Goal: Task Accomplishment & Management: Use online tool/utility

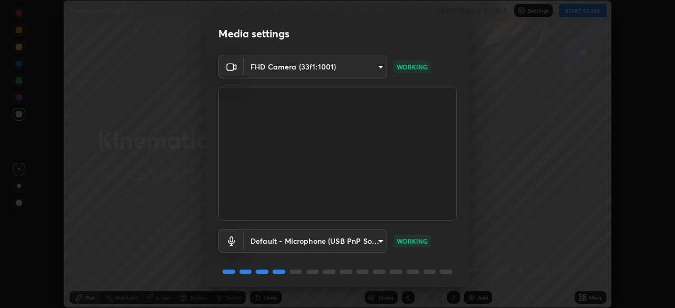
scroll to position [37, 0]
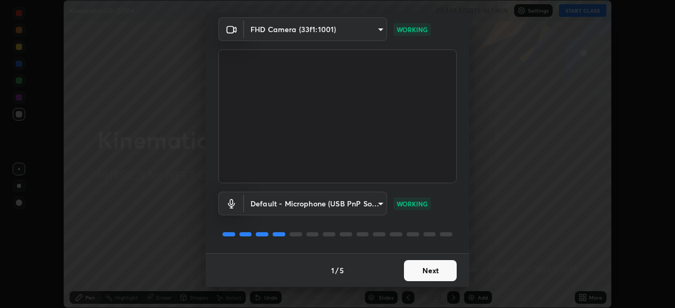
click at [428, 270] on button "Next" at bounding box center [430, 270] width 53 height 21
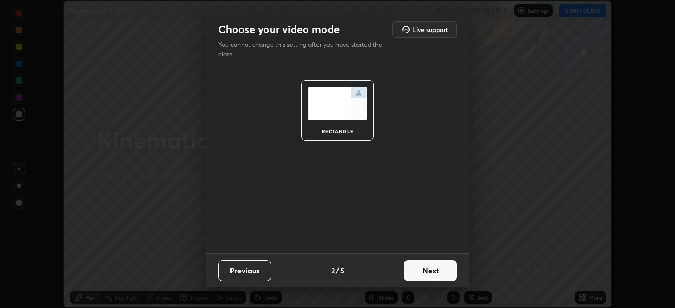
scroll to position [0, 0]
click at [436, 275] on button "Next" at bounding box center [430, 270] width 53 height 21
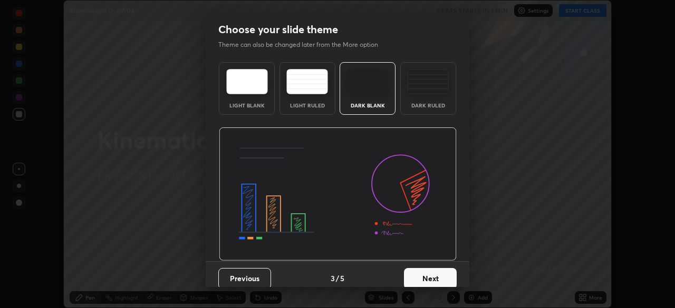
click at [439, 277] on button "Next" at bounding box center [430, 278] width 53 height 21
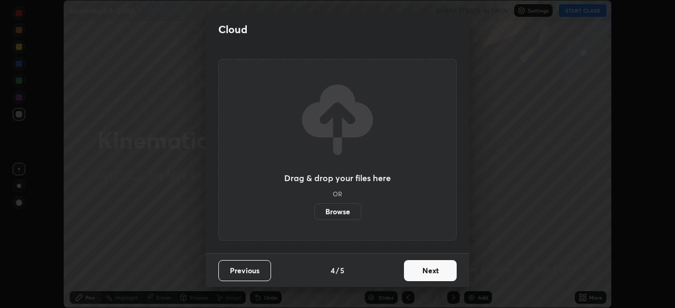
click at [447, 275] on button "Next" at bounding box center [430, 270] width 53 height 21
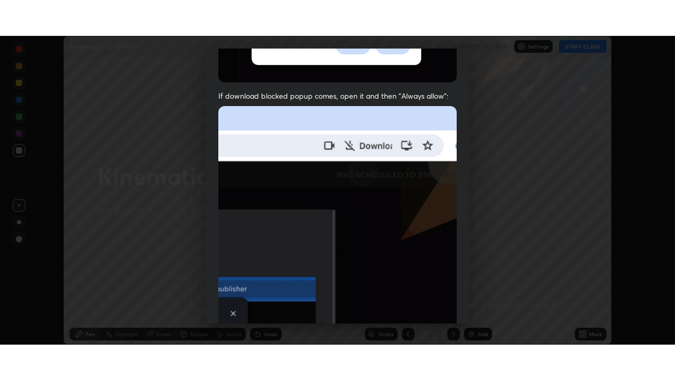
scroll to position [253, 0]
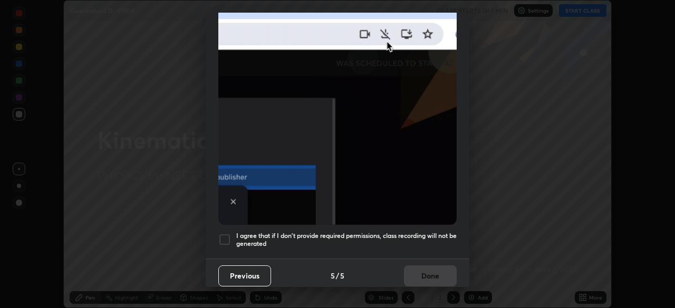
click at [225, 234] on div at bounding box center [224, 240] width 13 height 13
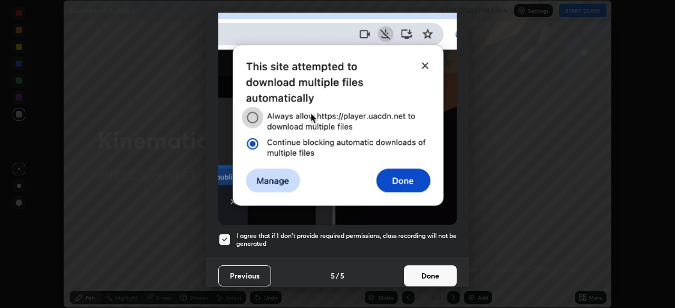
click at [426, 271] on button "Done" at bounding box center [430, 276] width 53 height 21
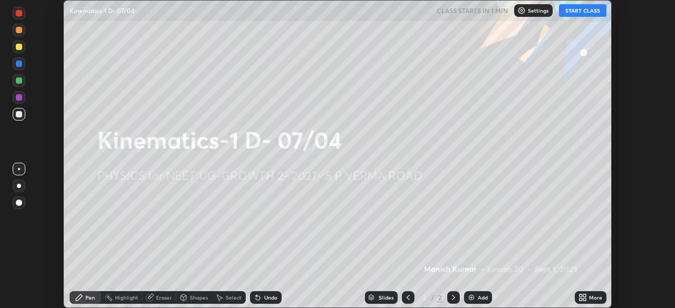
click at [581, 296] on icon at bounding box center [580, 296] width 3 height 3
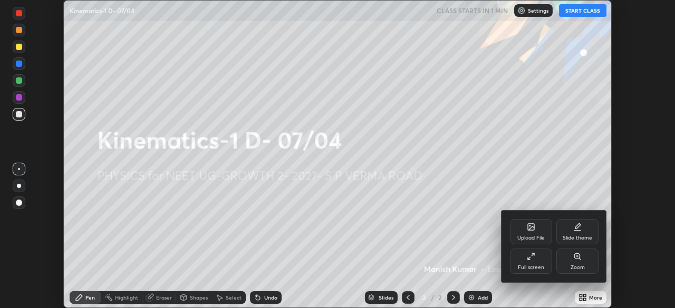
click at [539, 262] on div "Full screen" at bounding box center [531, 261] width 42 height 25
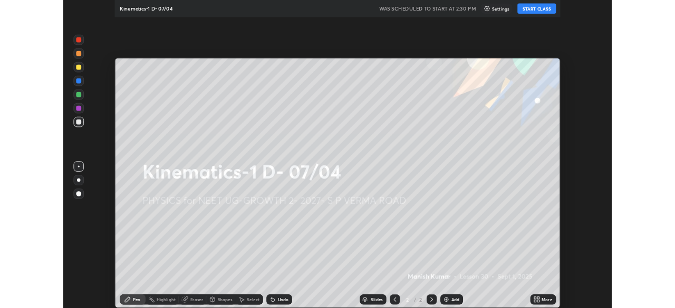
scroll to position [380, 675]
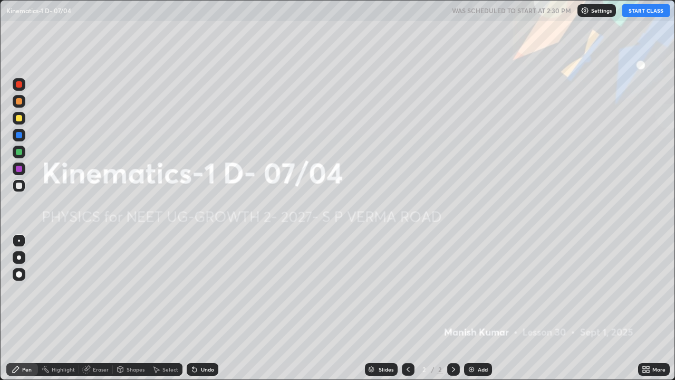
click at [644, 308] on icon at bounding box center [644, 367] width 3 height 3
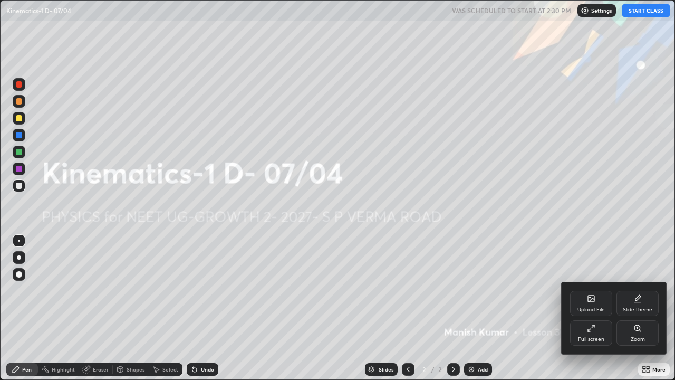
click at [599, 308] on div "Full screen" at bounding box center [591, 332] width 42 height 25
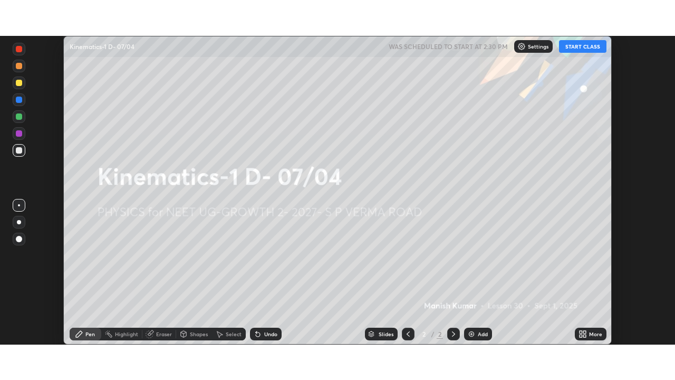
scroll to position [52408, 52041]
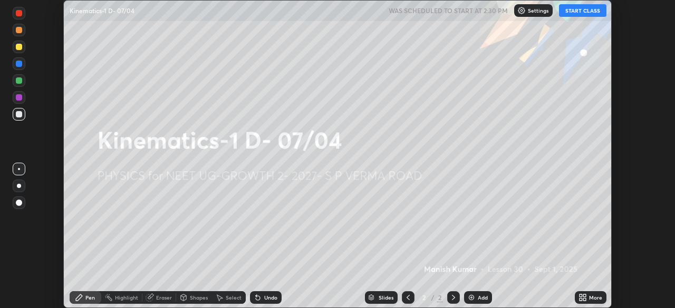
click at [584, 296] on icon at bounding box center [584, 296] width 3 height 3
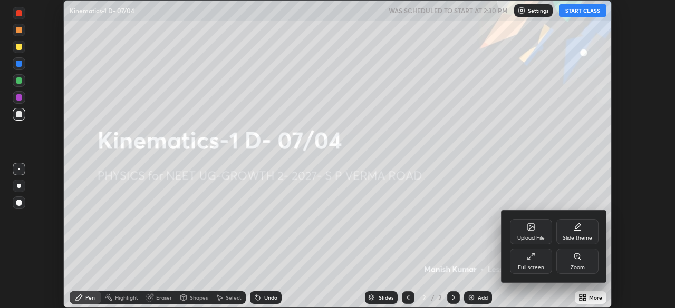
click at [538, 260] on div "Full screen" at bounding box center [531, 261] width 42 height 25
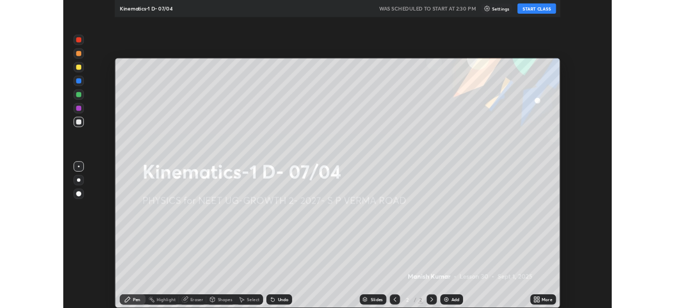
scroll to position [380, 675]
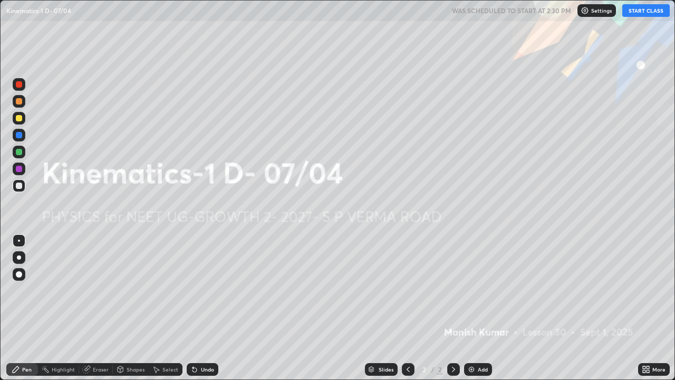
click at [646, 11] on button "START CLASS" at bounding box center [645, 10] width 47 height 13
click at [646, 308] on icon at bounding box center [647, 371] width 3 height 3
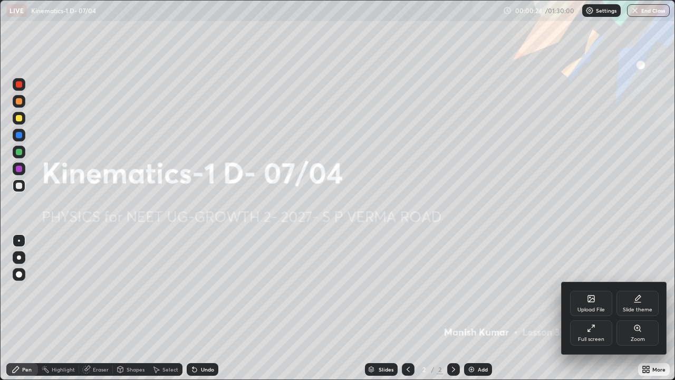
click at [593, 308] on div "Full screen" at bounding box center [591, 332] width 42 height 25
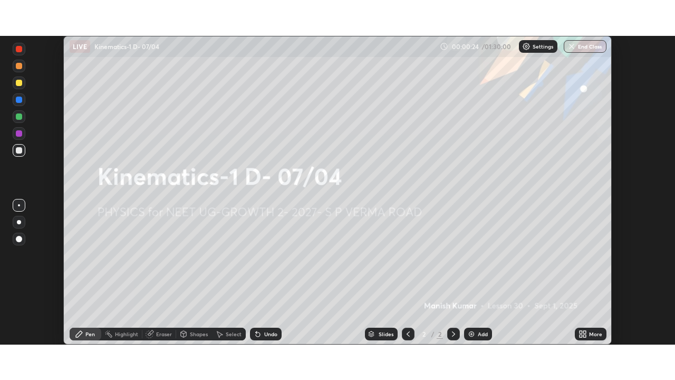
scroll to position [52408, 52041]
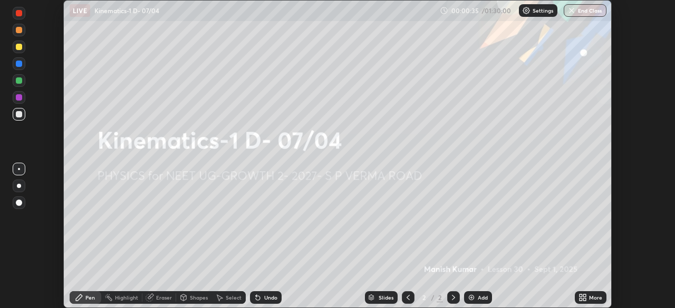
click at [581, 297] on icon at bounding box center [580, 296] width 3 height 3
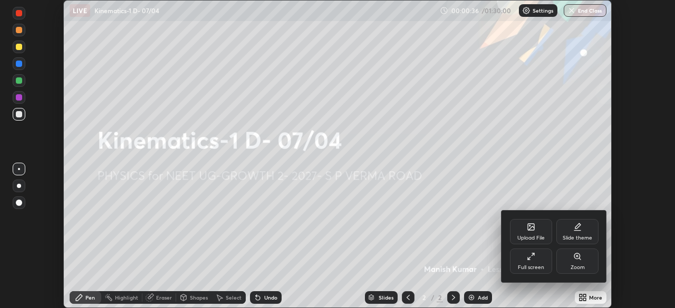
click at [536, 263] on div "Full screen" at bounding box center [531, 261] width 42 height 25
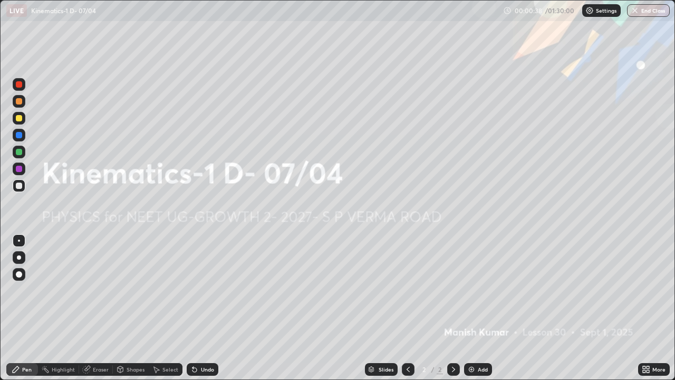
click at [490, 308] on div "Add" at bounding box center [478, 369] width 28 height 13
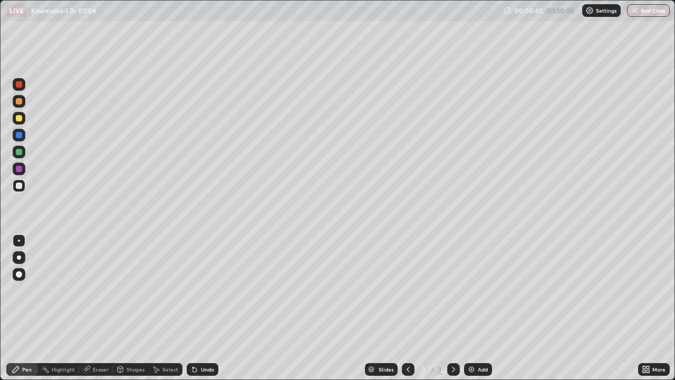
click at [644, 308] on icon at bounding box center [644, 367] width 3 height 3
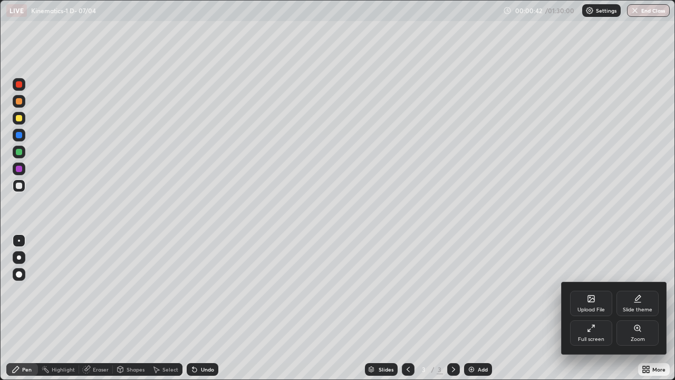
click at [636, 308] on div "Slide theme" at bounding box center [638, 309] width 30 height 5
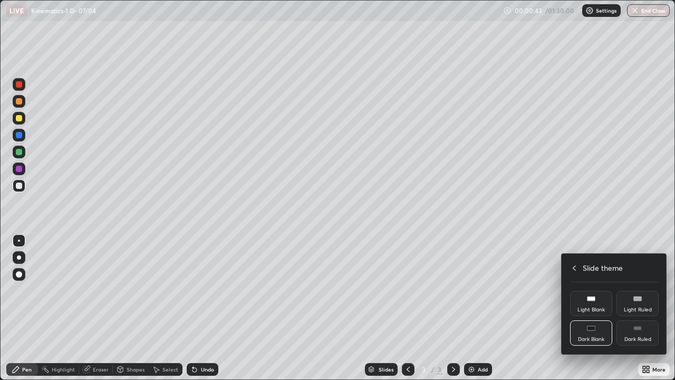
click at [639, 307] on div "Light Ruled" at bounding box center [638, 309] width 28 height 5
click at [634, 308] on div "Dark Ruled" at bounding box center [637, 338] width 27 height 5
click at [542, 308] on div at bounding box center [337, 190] width 675 height 380
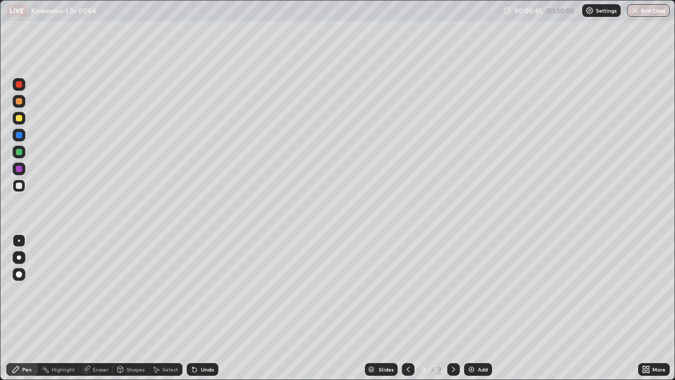
click at [481, 308] on div "Add" at bounding box center [478, 369] width 28 height 13
click at [21, 185] on div at bounding box center [19, 185] width 6 height 6
click at [21, 154] on div at bounding box center [19, 152] width 6 height 6
click at [20, 187] on div at bounding box center [19, 185] width 6 height 6
click at [482, 308] on div "Add" at bounding box center [483, 368] width 10 height 5
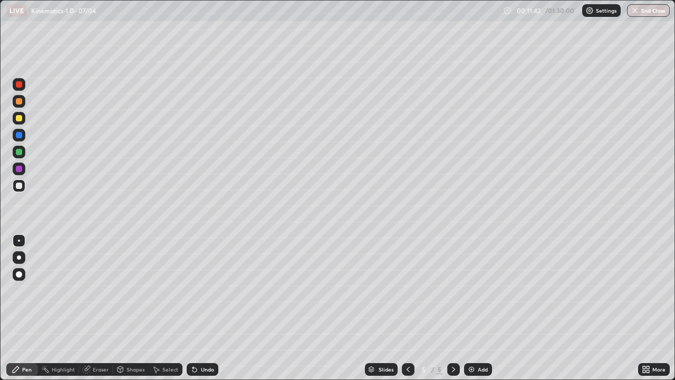
click at [20, 186] on div at bounding box center [19, 185] width 6 height 6
click at [22, 105] on div at bounding box center [19, 101] width 13 height 13
click at [20, 152] on div at bounding box center [19, 152] width 6 height 6
click at [23, 186] on div at bounding box center [19, 185] width 13 height 13
click at [21, 120] on div at bounding box center [19, 118] width 6 height 6
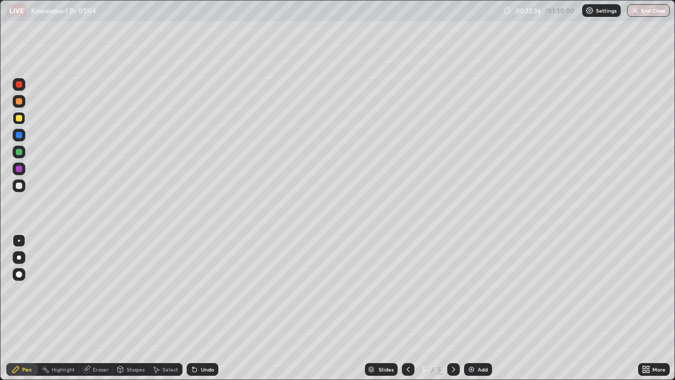
click at [20, 84] on div at bounding box center [19, 84] width 6 height 6
click at [471, 308] on img at bounding box center [471, 369] width 8 height 8
click at [21, 181] on div at bounding box center [19, 185] width 13 height 13
click at [24, 121] on div at bounding box center [19, 118] width 13 height 13
click at [21, 87] on div at bounding box center [19, 84] width 6 height 6
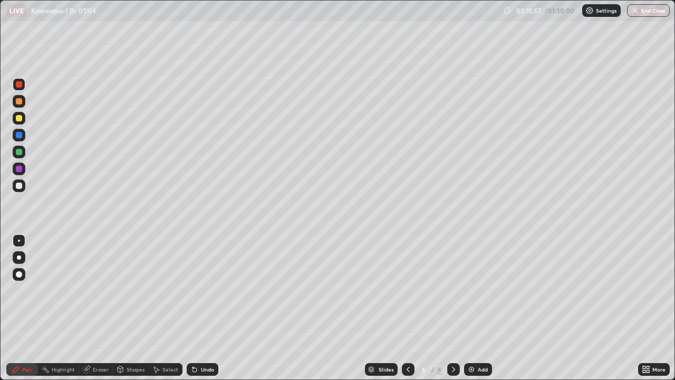
click at [20, 186] on div at bounding box center [19, 185] width 6 height 6
click at [214, 308] on div "Undo" at bounding box center [203, 369] width 32 height 13
click at [206, 308] on div "Undo" at bounding box center [207, 368] width 13 height 5
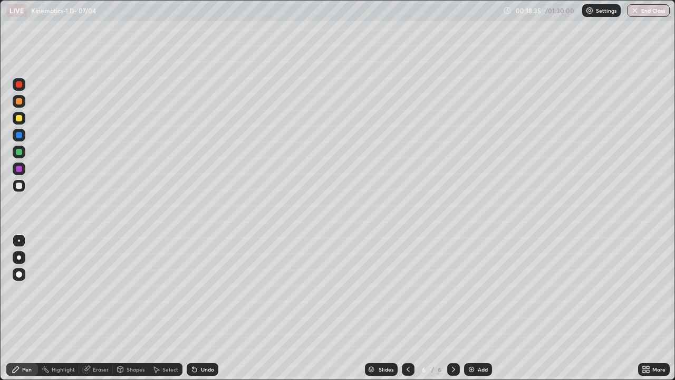
click at [20, 173] on div at bounding box center [19, 168] width 13 height 13
click at [20, 169] on div at bounding box center [19, 169] width 6 height 6
click at [18, 183] on div at bounding box center [19, 185] width 6 height 6
click at [21, 154] on div at bounding box center [19, 152] width 6 height 6
click at [23, 117] on div at bounding box center [19, 118] width 13 height 13
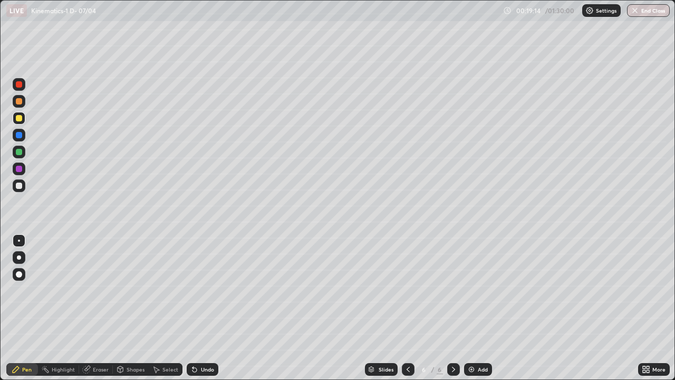
click at [21, 137] on div at bounding box center [19, 135] width 6 height 6
click at [24, 186] on div at bounding box center [19, 185] width 13 height 13
click at [14, 103] on div at bounding box center [19, 101] width 13 height 13
click at [17, 89] on div at bounding box center [19, 84] width 13 height 13
click at [486, 308] on div "Add" at bounding box center [483, 368] width 10 height 5
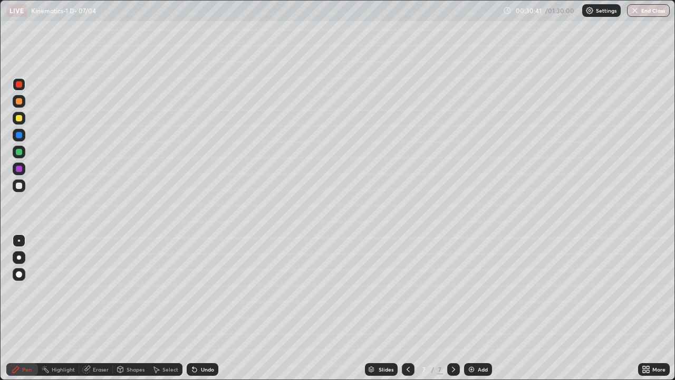
click at [24, 120] on div at bounding box center [19, 118] width 13 height 13
click at [23, 185] on div at bounding box center [19, 185] width 13 height 13
click at [202, 308] on div "Undo" at bounding box center [207, 368] width 13 height 5
click at [20, 153] on div at bounding box center [19, 152] width 6 height 6
click at [204, 308] on div "Undo" at bounding box center [207, 368] width 13 height 5
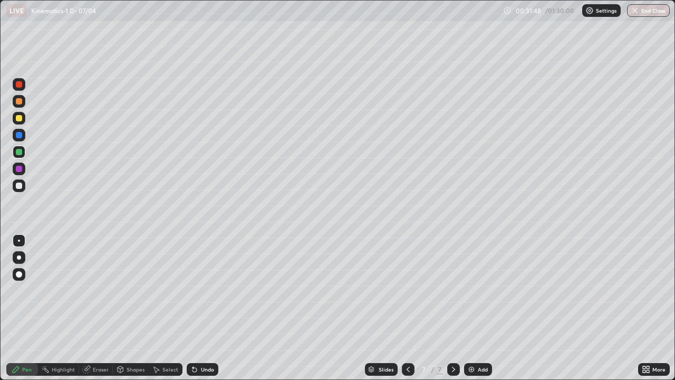
click at [204, 308] on div "Undo" at bounding box center [207, 368] width 13 height 5
click at [23, 122] on div at bounding box center [19, 118] width 13 height 13
click at [21, 137] on div at bounding box center [19, 135] width 6 height 6
click at [20, 118] on div at bounding box center [19, 118] width 6 height 6
click at [202, 308] on div "Undo" at bounding box center [207, 368] width 13 height 5
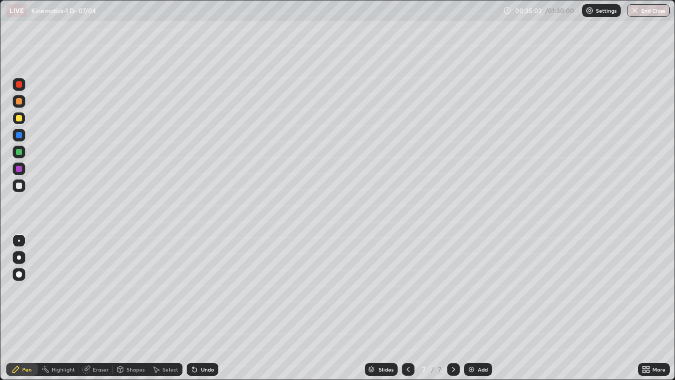
click at [20, 153] on div at bounding box center [19, 152] width 6 height 6
click at [20, 84] on div at bounding box center [19, 84] width 6 height 6
click at [657, 308] on div "More" at bounding box center [658, 368] width 13 height 5
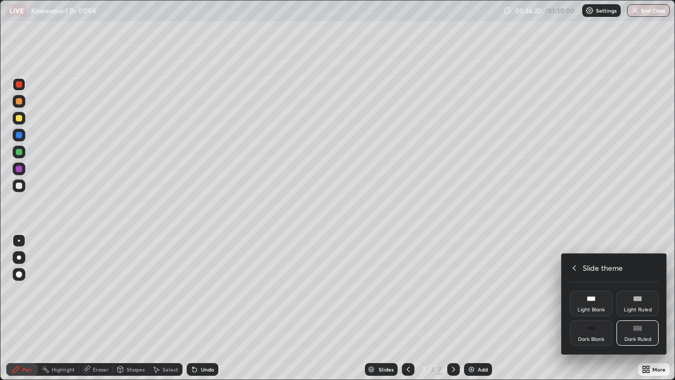
click at [574, 267] on icon at bounding box center [574, 268] width 8 height 8
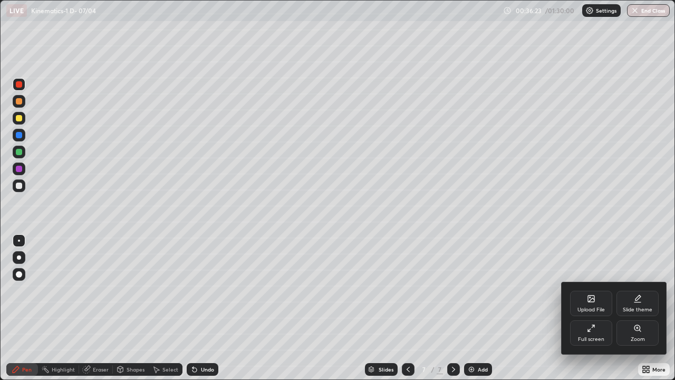
click at [602, 308] on div "Full screen" at bounding box center [591, 338] width 26 height 5
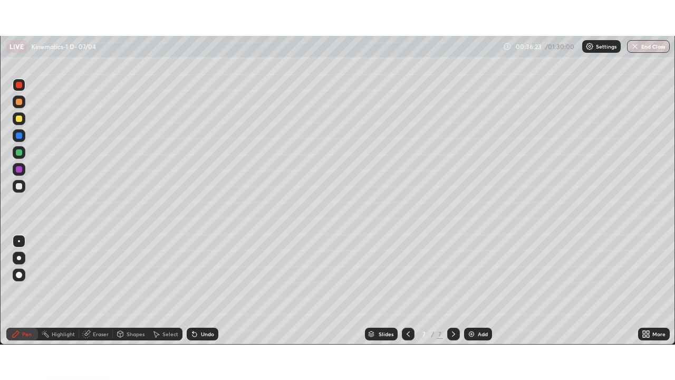
scroll to position [52408, 52041]
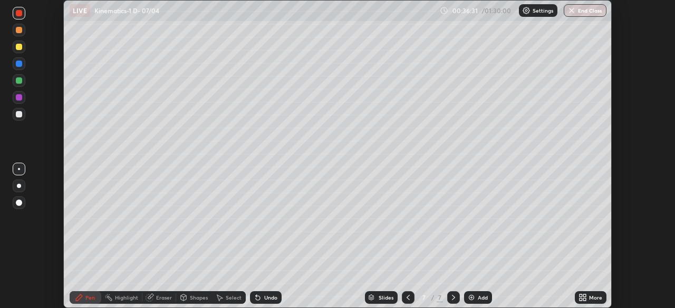
click at [588, 299] on div "More" at bounding box center [591, 298] width 32 height 13
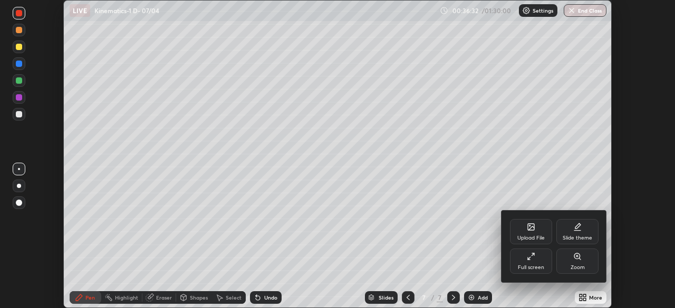
click at [538, 264] on div "Full screen" at bounding box center [531, 261] width 42 height 25
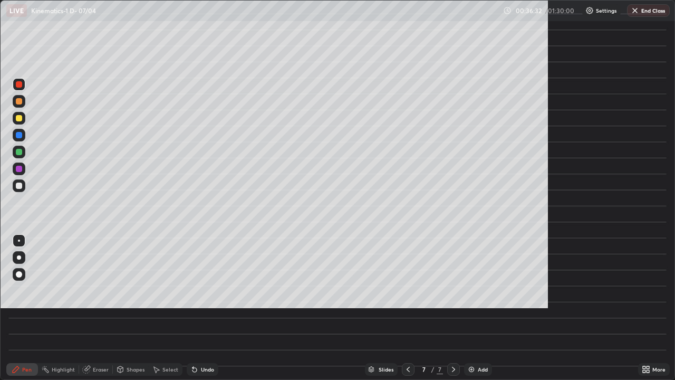
scroll to position [380, 675]
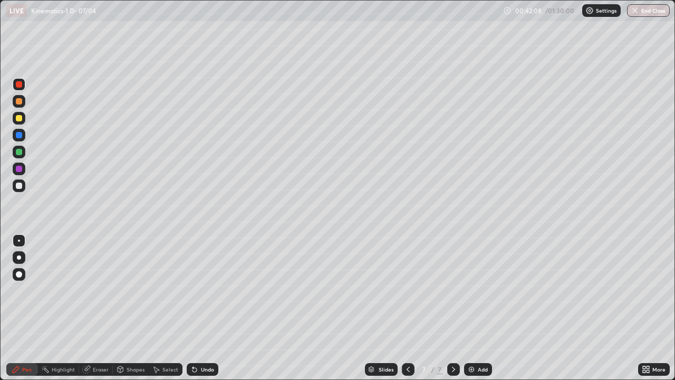
click at [406, 308] on icon at bounding box center [408, 369] width 8 height 8
click at [452, 308] on icon at bounding box center [453, 369] width 8 height 8
click at [484, 308] on div "Add" at bounding box center [483, 368] width 10 height 5
click at [23, 186] on div at bounding box center [19, 185] width 13 height 13
click at [19, 152] on div at bounding box center [19, 152] width 6 height 6
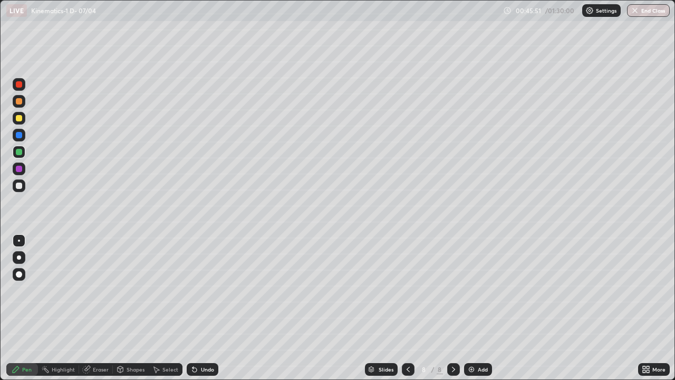
click at [18, 106] on div at bounding box center [19, 101] width 13 height 13
click at [18, 122] on div at bounding box center [19, 118] width 13 height 13
click at [20, 85] on div at bounding box center [19, 84] width 6 height 6
click at [20, 131] on div at bounding box center [19, 135] width 13 height 13
click at [22, 153] on div at bounding box center [19, 152] width 6 height 6
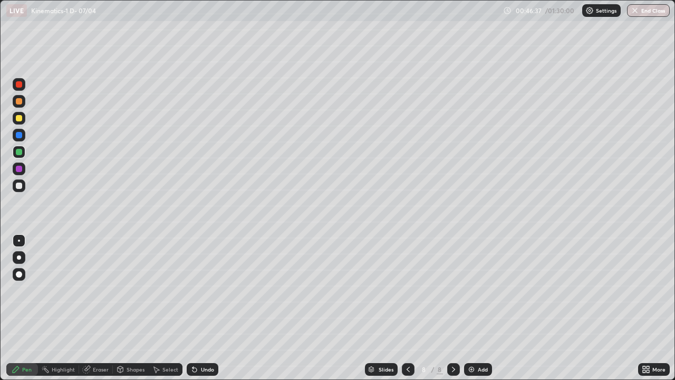
click at [19, 185] on div at bounding box center [19, 185] width 6 height 6
click at [21, 169] on div at bounding box center [19, 169] width 6 height 6
click at [20, 186] on div at bounding box center [19, 185] width 6 height 6
click at [21, 120] on div at bounding box center [19, 118] width 6 height 6
click at [486, 308] on div "Add" at bounding box center [483, 368] width 10 height 5
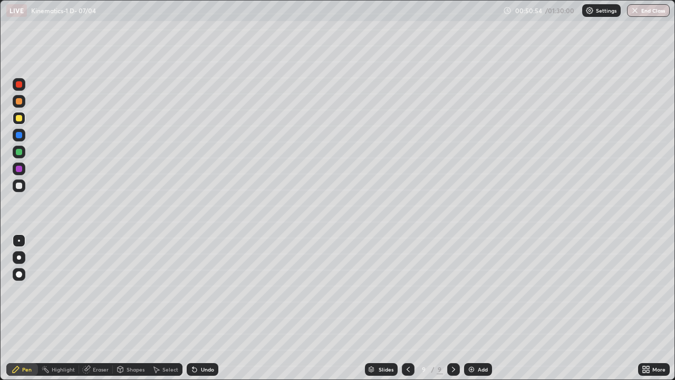
click at [23, 186] on div at bounding box center [19, 185] width 13 height 13
click at [19, 152] on div at bounding box center [19, 152] width 6 height 6
click at [92, 308] on div "Eraser" at bounding box center [96, 369] width 34 height 13
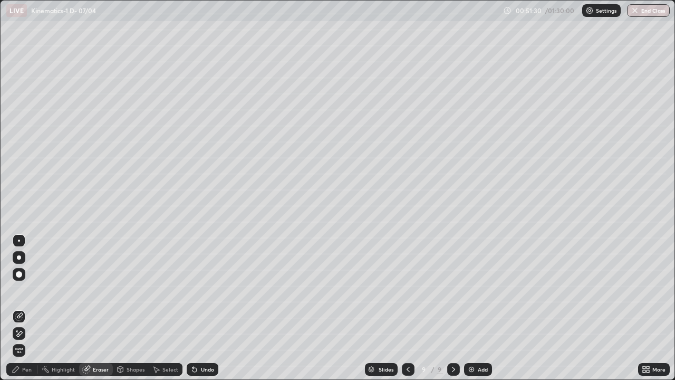
click at [12, 308] on icon at bounding box center [16, 369] width 8 height 8
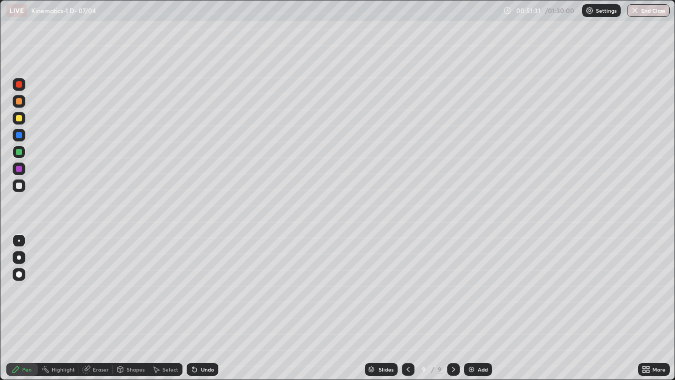
click at [20, 119] on div at bounding box center [19, 118] width 6 height 6
click at [22, 82] on div at bounding box center [19, 84] width 6 height 6
click at [17, 187] on div at bounding box center [19, 185] width 6 height 6
click at [20, 149] on div at bounding box center [19, 152] width 6 height 6
click at [489, 308] on div "Add" at bounding box center [478, 369] width 28 height 13
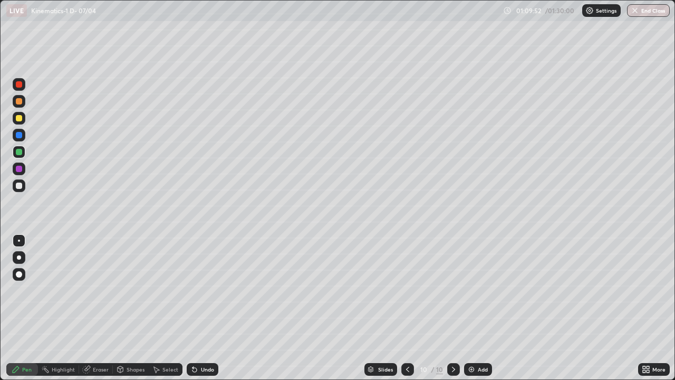
click at [22, 186] on div at bounding box center [19, 185] width 6 height 6
click at [20, 120] on div at bounding box center [19, 118] width 6 height 6
click at [18, 152] on div at bounding box center [19, 152] width 6 height 6
click at [23, 185] on div at bounding box center [19, 185] width 13 height 13
click at [18, 153] on div at bounding box center [19, 152] width 6 height 6
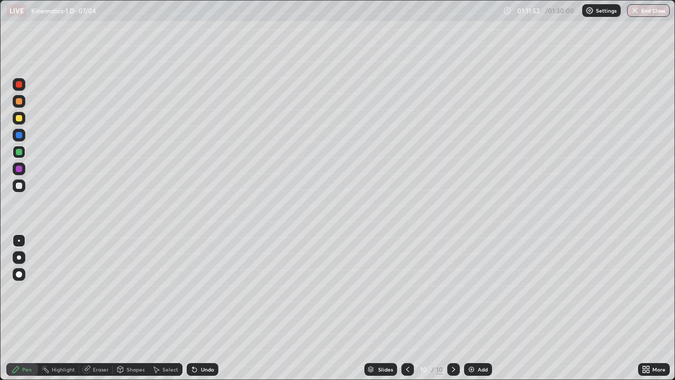
click at [18, 122] on div at bounding box center [19, 118] width 13 height 13
click at [24, 154] on div at bounding box center [19, 151] width 13 height 13
click at [20, 87] on div at bounding box center [19, 84] width 6 height 6
click at [17, 134] on div at bounding box center [19, 135] width 6 height 6
click at [21, 183] on div at bounding box center [19, 185] width 6 height 6
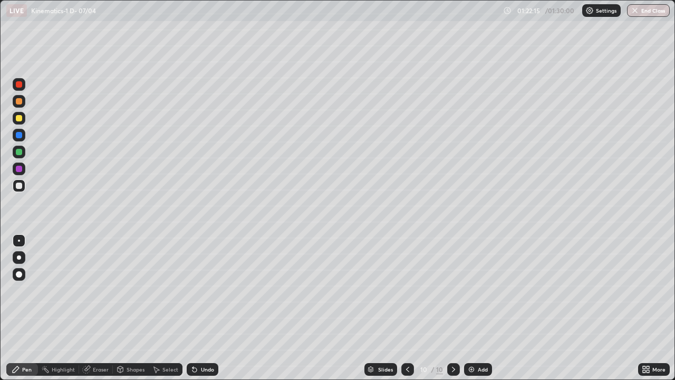
click at [487, 308] on div "Add" at bounding box center [478, 369] width 28 height 13
click at [24, 187] on div at bounding box center [19, 185] width 13 height 13
click at [18, 103] on div at bounding box center [19, 101] width 6 height 6
click at [21, 153] on div at bounding box center [19, 152] width 6 height 6
click at [203, 308] on div "Undo" at bounding box center [207, 368] width 13 height 5
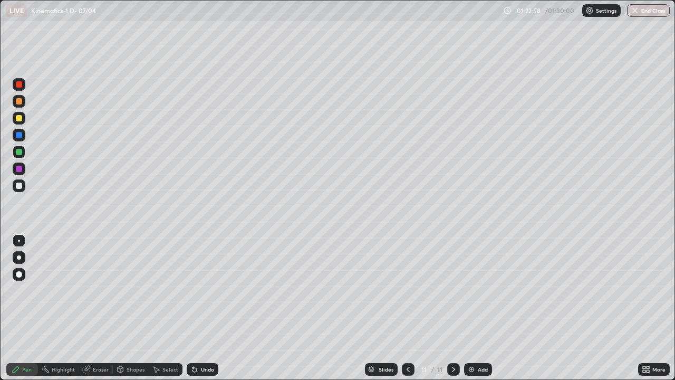
click at [201, 308] on div "Undo" at bounding box center [207, 368] width 13 height 5
click at [198, 308] on div "Undo" at bounding box center [203, 369] width 32 height 13
click at [197, 308] on icon at bounding box center [194, 369] width 8 height 8
click at [197, 308] on div "Undo" at bounding box center [203, 369] width 32 height 13
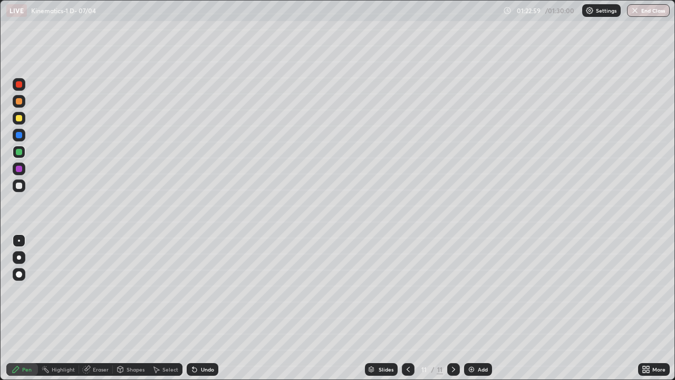
click at [198, 308] on div "Undo" at bounding box center [203, 369] width 32 height 13
click at [197, 308] on icon at bounding box center [194, 369] width 8 height 8
click at [198, 308] on div "Undo" at bounding box center [203, 369] width 32 height 13
click at [20, 118] on div at bounding box center [19, 118] width 6 height 6
click at [20, 88] on div at bounding box center [19, 84] width 13 height 13
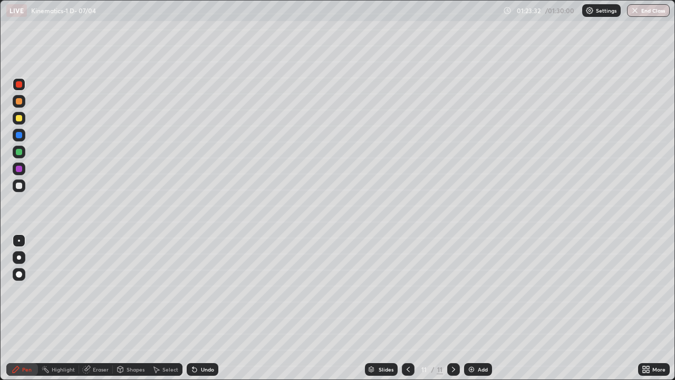
click at [22, 121] on div at bounding box center [19, 118] width 13 height 13
click at [19, 151] on div at bounding box center [19, 152] width 6 height 6
click at [23, 184] on div at bounding box center [19, 185] width 13 height 13
click at [21, 120] on div at bounding box center [19, 118] width 6 height 6
click at [530, 13] on div "01:29:35" at bounding box center [530, 10] width 30 height 6
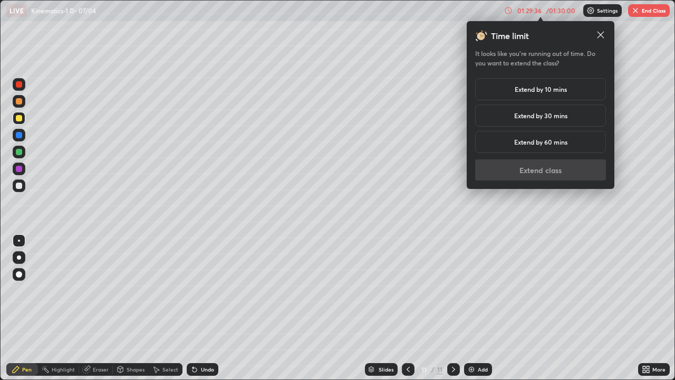
click at [537, 89] on h5 "Extend by 10 mins" at bounding box center [541, 88] width 52 height 9
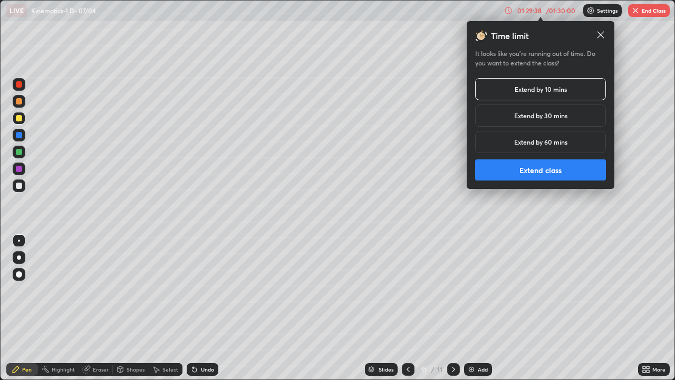
click at [541, 171] on button "Extend class" at bounding box center [540, 169] width 131 height 21
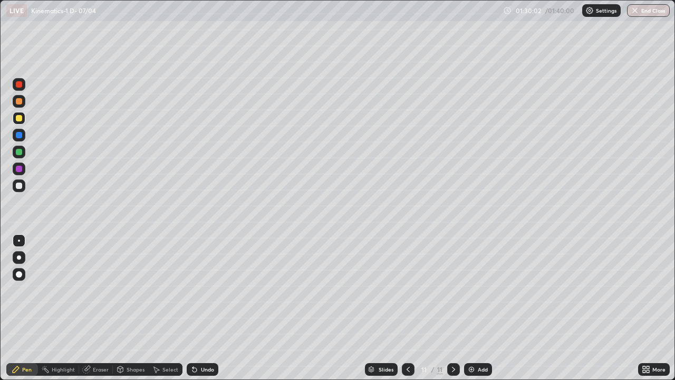
click at [478, 308] on div "Add" at bounding box center [483, 368] width 10 height 5
click at [21, 183] on div at bounding box center [19, 185] width 6 height 6
click at [201, 308] on div "Undo" at bounding box center [207, 368] width 13 height 5
click at [202, 308] on div "Undo" at bounding box center [207, 368] width 13 height 5
click at [206, 308] on div "Undo" at bounding box center [203, 369] width 32 height 13
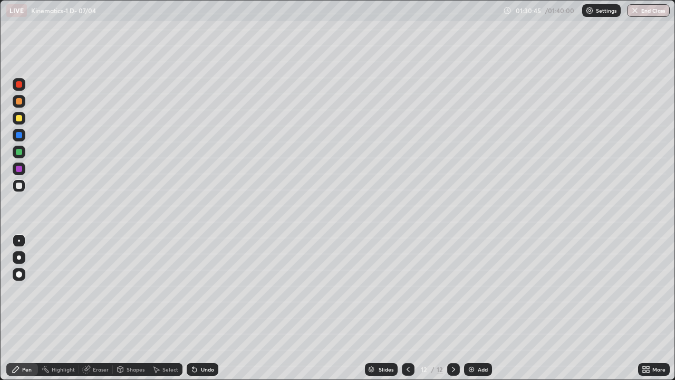
click at [209, 308] on div "Undo" at bounding box center [203, 369] width 32 height 13
click at [208, 308] on div "Undo" at bounding box center [203, 369] width 32 height 13
click at [205, 308] on div "Undo" at bounding box center [203, 369] width 32 height 13
click at [207, 308] on div "Undo" at bounding box center [207, 368] width 13 height 5
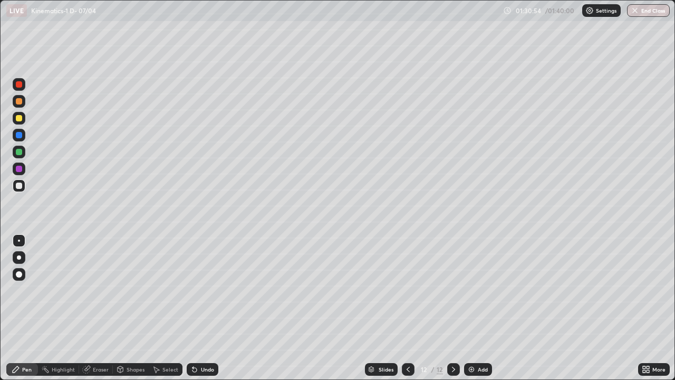
click at [208, 308] on div "Undo" at bounding box center [203, 369] width 32 height 13
click at [208, 308] on div "Undo" at bounding box center [207, 368] width 13 height 5
click at [210, 308] on div "Undo" at bounding box center [207, 368] width 13 height 5
click at [206, 308] on div "Undo" at bounding box center [207, 368] width 13 height 5
click at [23, 102] on div at bounding box center [19, 101] width 13 height 13
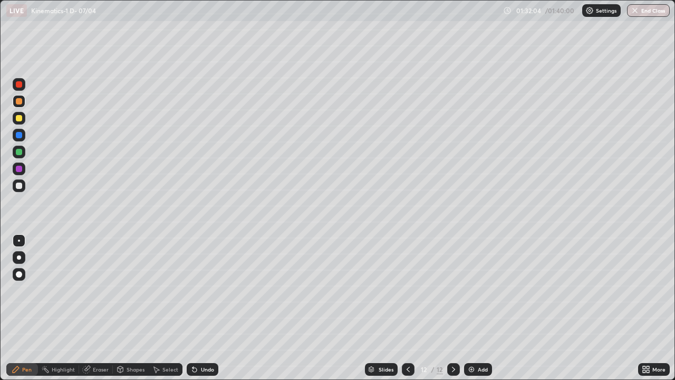
click at [20, 122] on div at bounding box center [19, 118] width 13 height 13
click at [21, 154] on div at bounding box center [19, 152] width 6 height 6
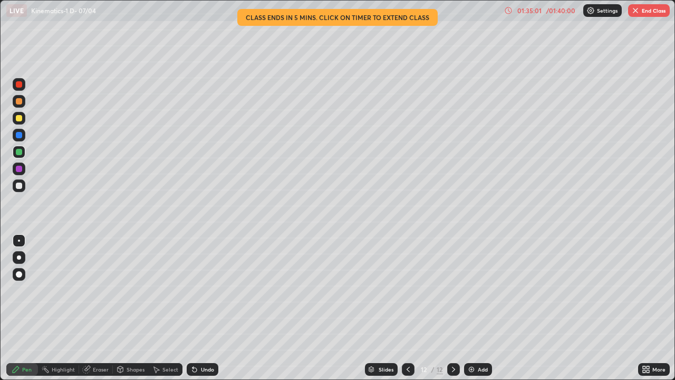
click at [20, 187] on div at bounding box center [19, 185] width 6 height 6
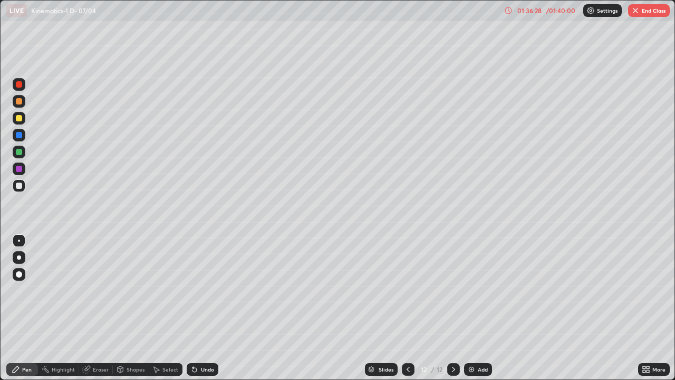
click at [109, 308] on div "Eraser" at bounding box center [96, 369] width 34 height 13
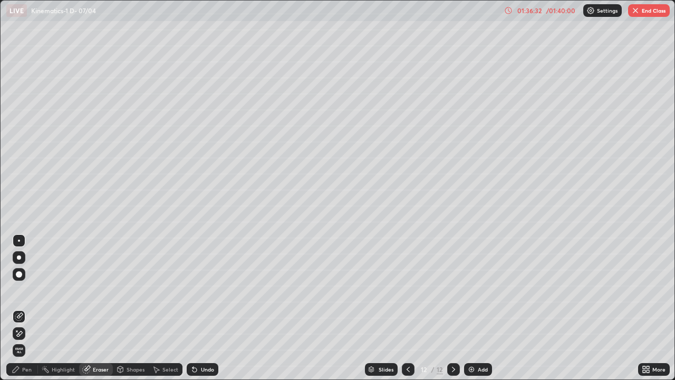
click at [36, 308] on div "Pen" at bounding box center [22, 369] width 32 height 13
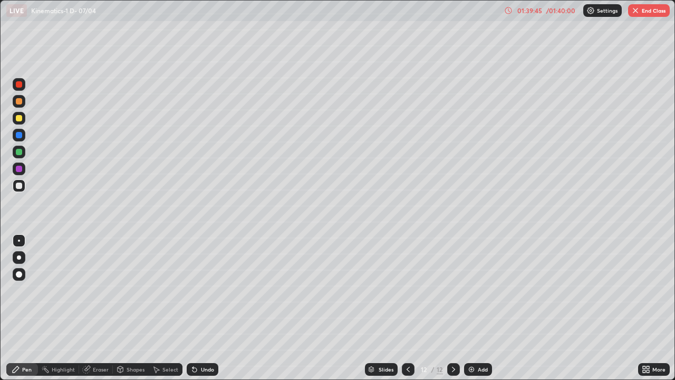
click at [531, 11] on div "01:39:45" at bounding box center [530, 10] width 30 height 6
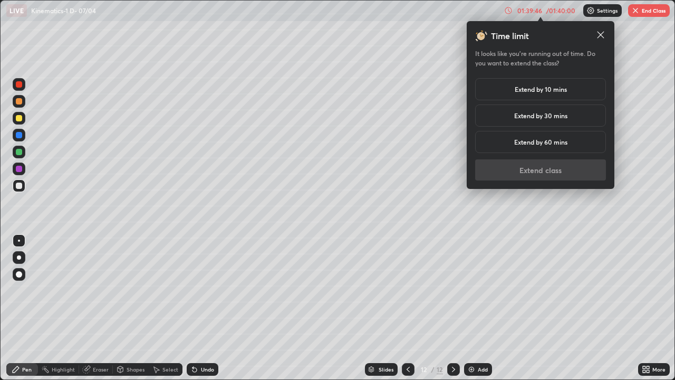
click at [526, 89] on h5 "Extend by 10 mins" at bounding box center [541, 88] width 52 height 9
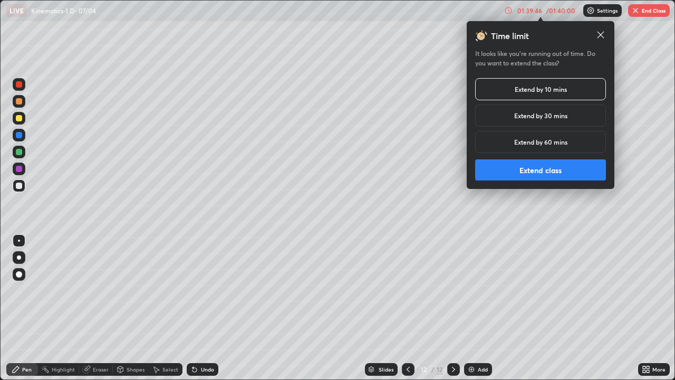
click at [530, 170] on button "Extend class" at bounding box center [540, 169] width 131 height 21
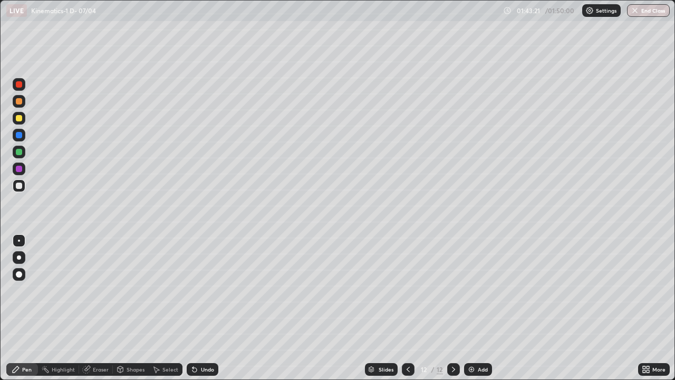
click at [480, 308] on div "Add" at bounding box center [478, 369] width 28 height 13
click at [24, 88] on div at bounding box center [19, 84] width 13 height 13
click at [103, 308] on div "Eraser" at bounding box center [96, 369] width 34 height 13
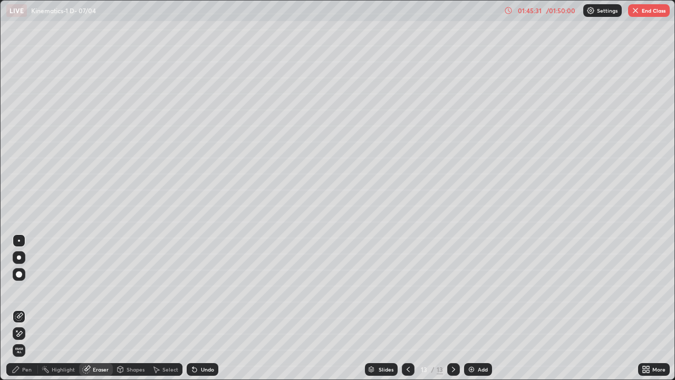
click at [27, 308] on div "Pen" at bounding box center [26, 368] width 9 height 5
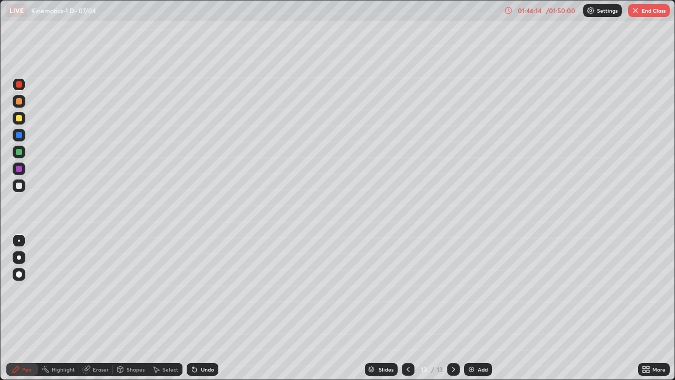
click at [22, 119] on div at bounding box center [19, 118] width 6 height 6
click at [654, 10] on button "End Class" at bounding box center [649, 10] width 42 height 13
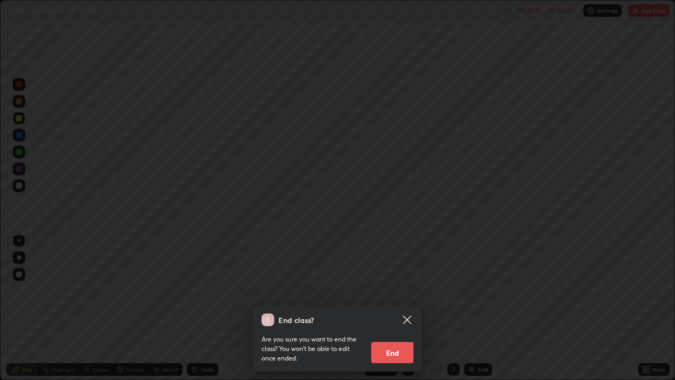
click at [387, 308] on button "End" at bounding box center [392, 352] width 42 height 21
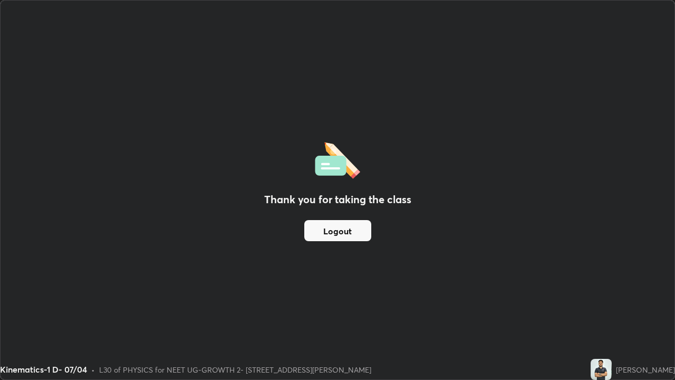
click at [337, 237] on button "Logout" at bounding box center [337, 230] width 67 height 21
click at [335, 253] on div "Thank you for taking the class Logout" at bounding box center [338, 190] width 674 height 379
